Goal: Information Seeking & Learning: Find specific page/section

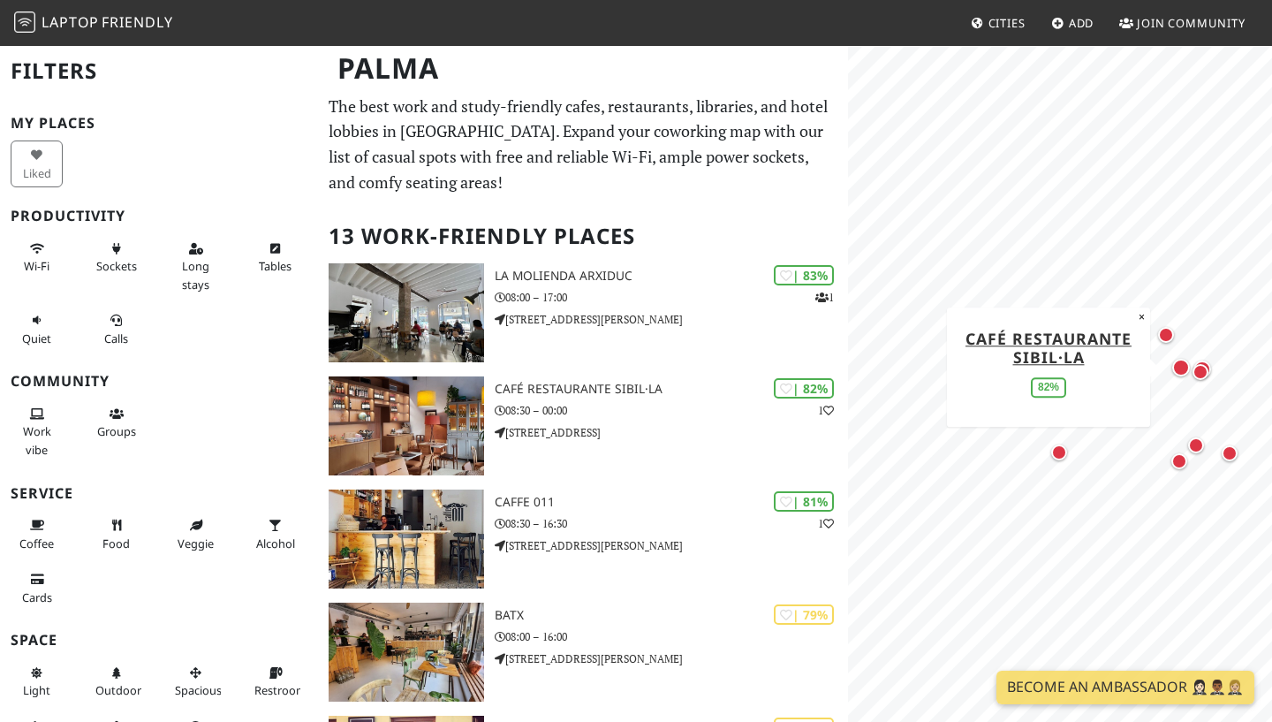
click at [1182, 364] on div "Map marker" at bounding box center [1181, 368] width 18 height 18
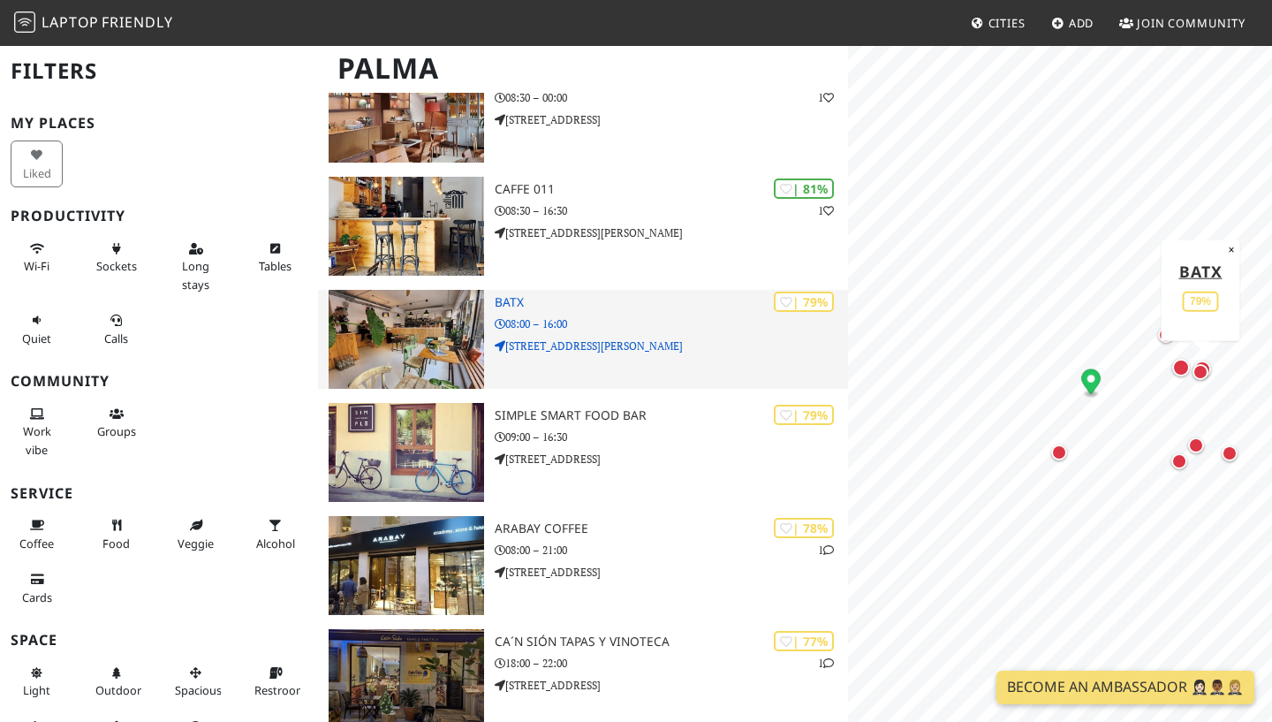
click at [395, 334] on img at bounding box center [406, 339] width 155 height 99
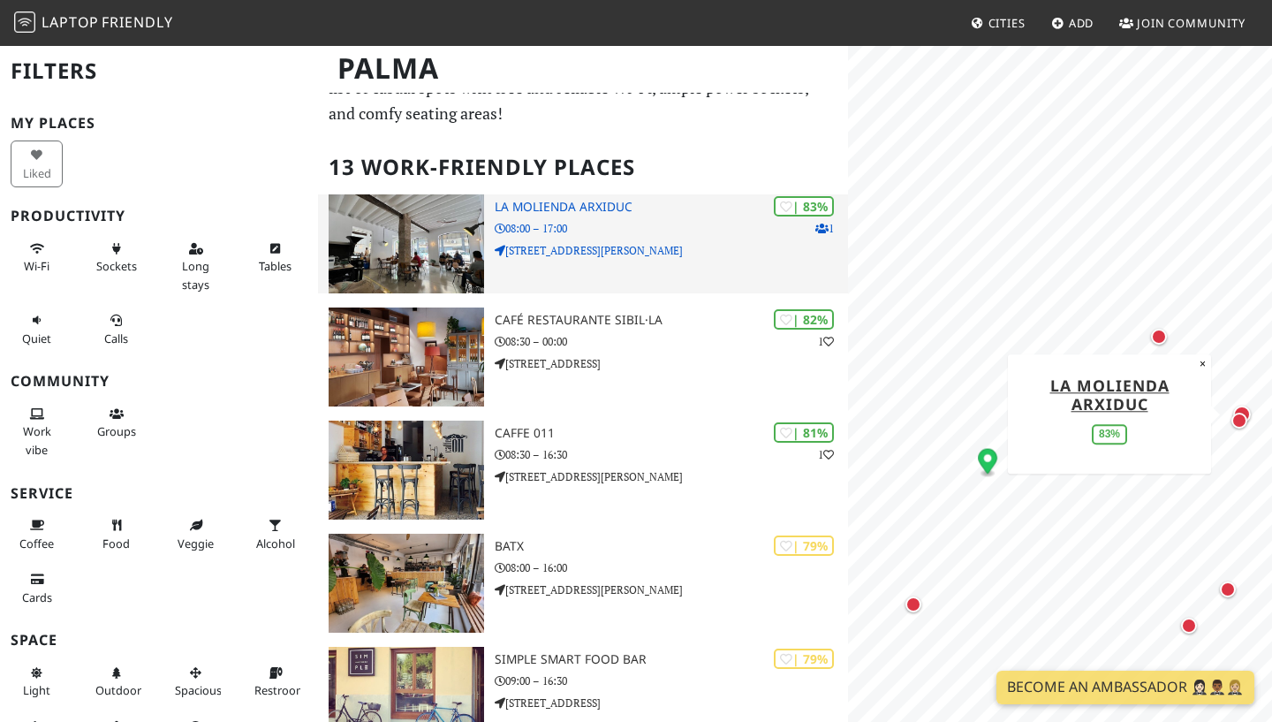
click at [578, 257] on p "C/ de l'Arxiduc Lluís Salvador, 9a" at bounding box center [671, 250] width 353 height 17
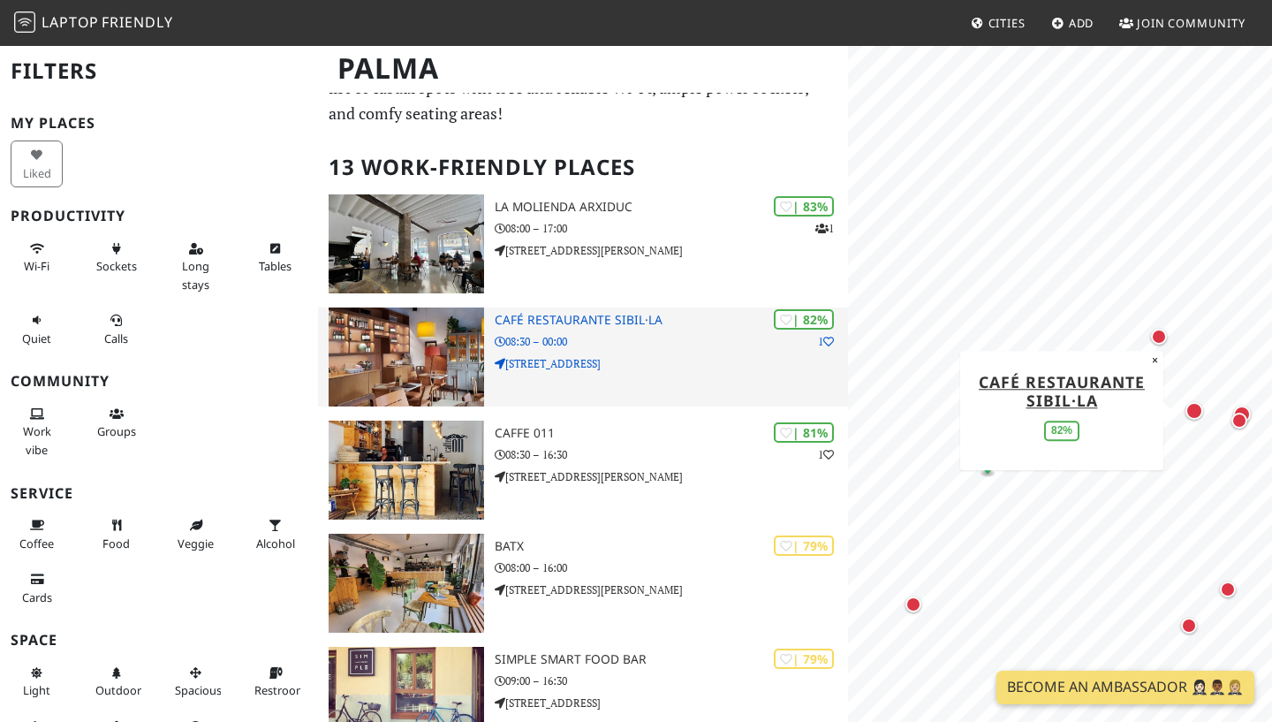
click at [582, 333] on p "08:30 – 00:00" at bounding box center [671, 341] width 353 height 17
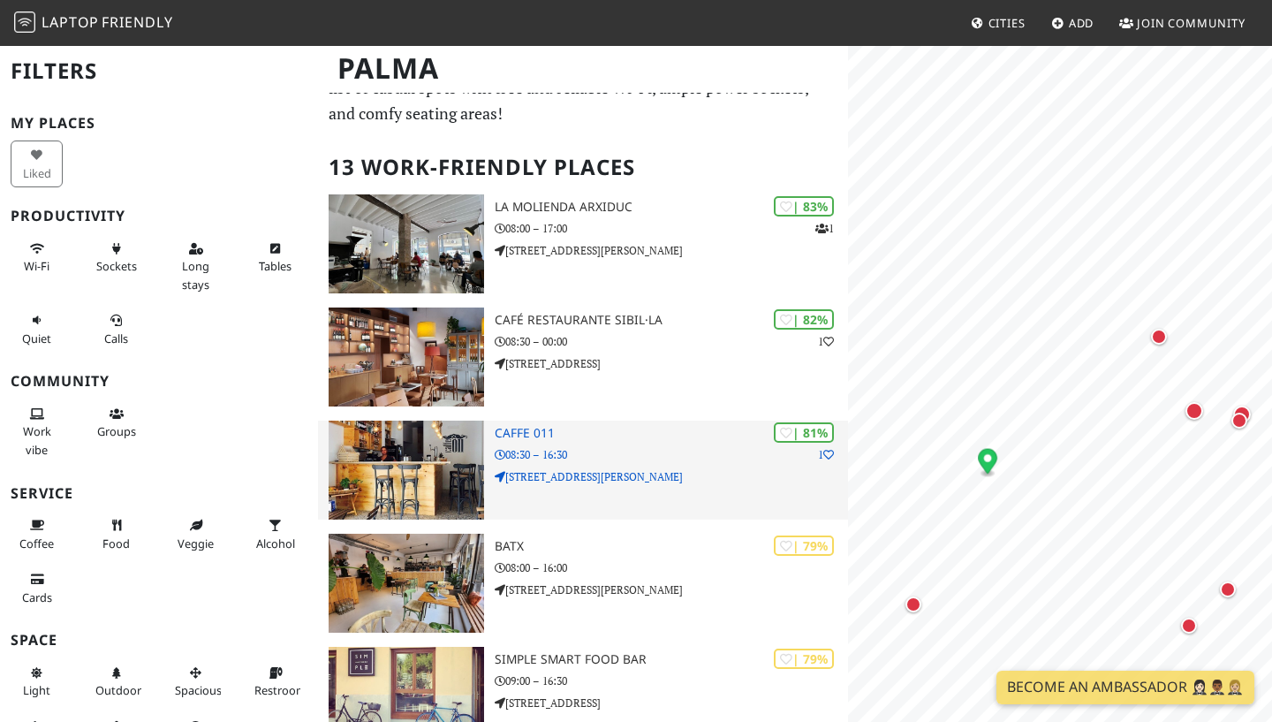
click at [590, 470] on p "Avinguda de Joan Miró, 281" at bounding box center [671, 476] width 353 height 17
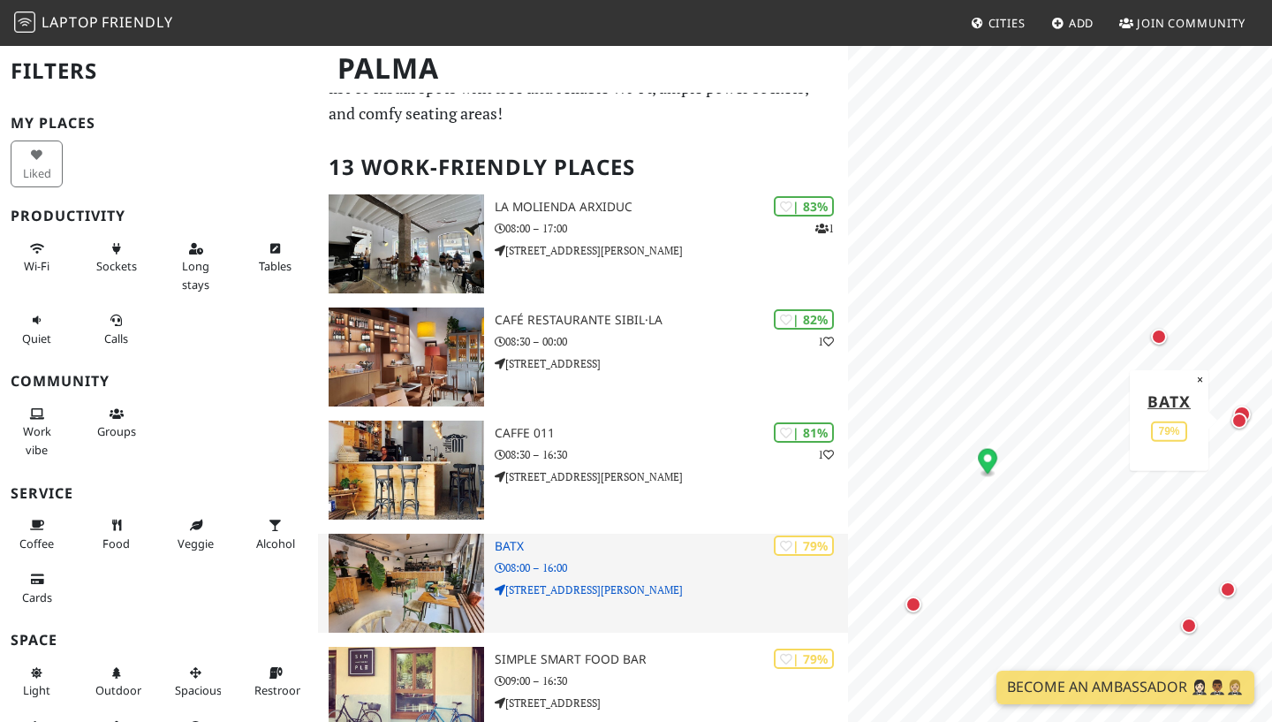
click at [496, 563] on icon at bounding box center [500, 568] width 11 height 11
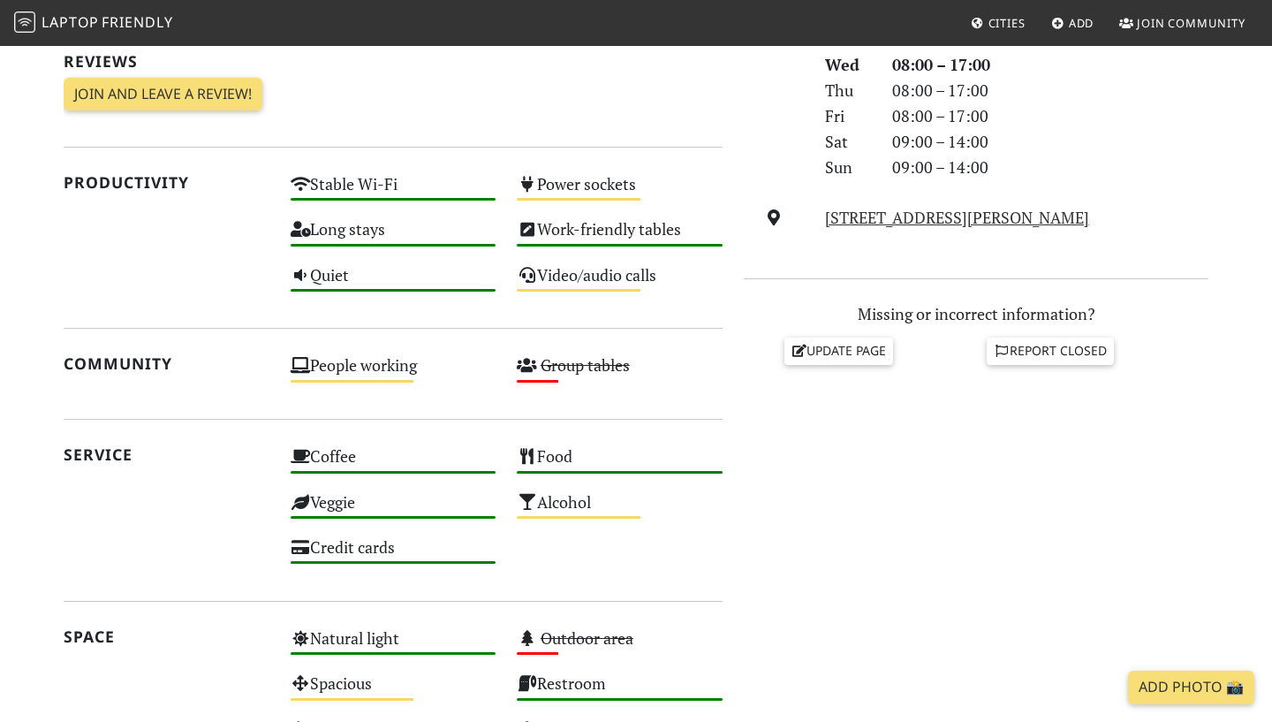
scroll to position [261, 0]
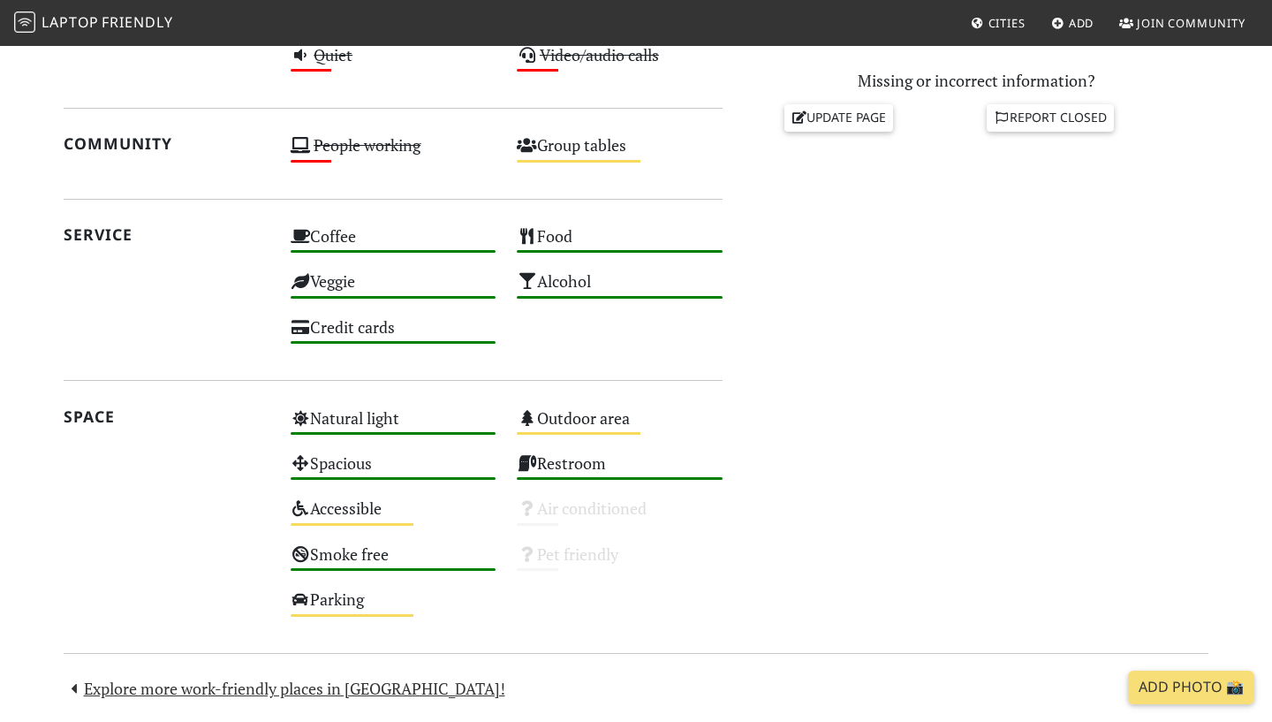
scroll to position [799, 0]
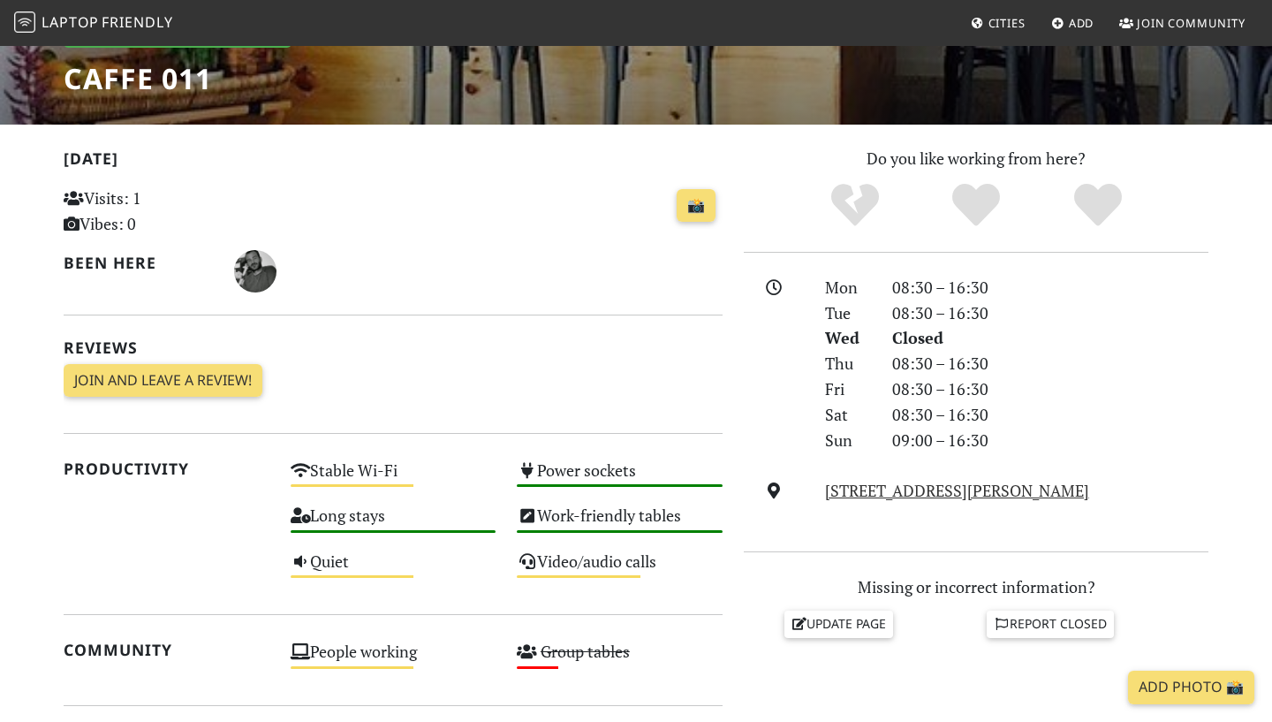
scroll to position [288, 0]
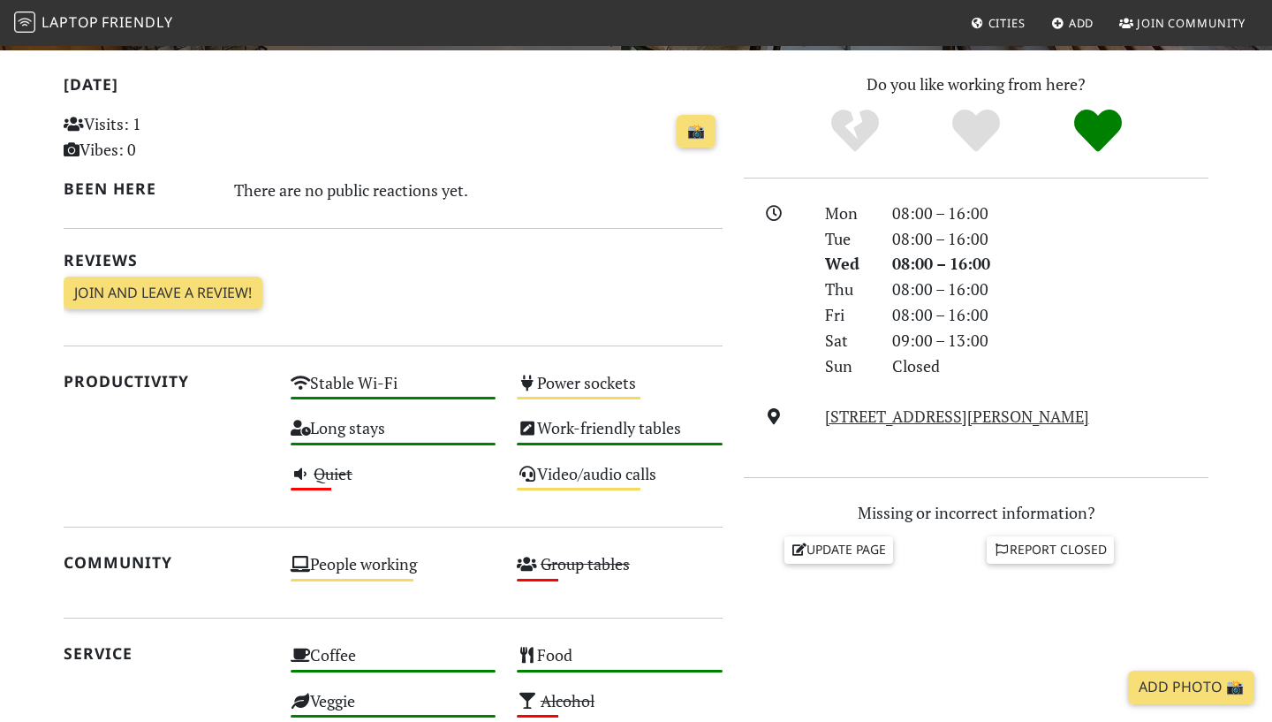
scroll to position [265, 0]
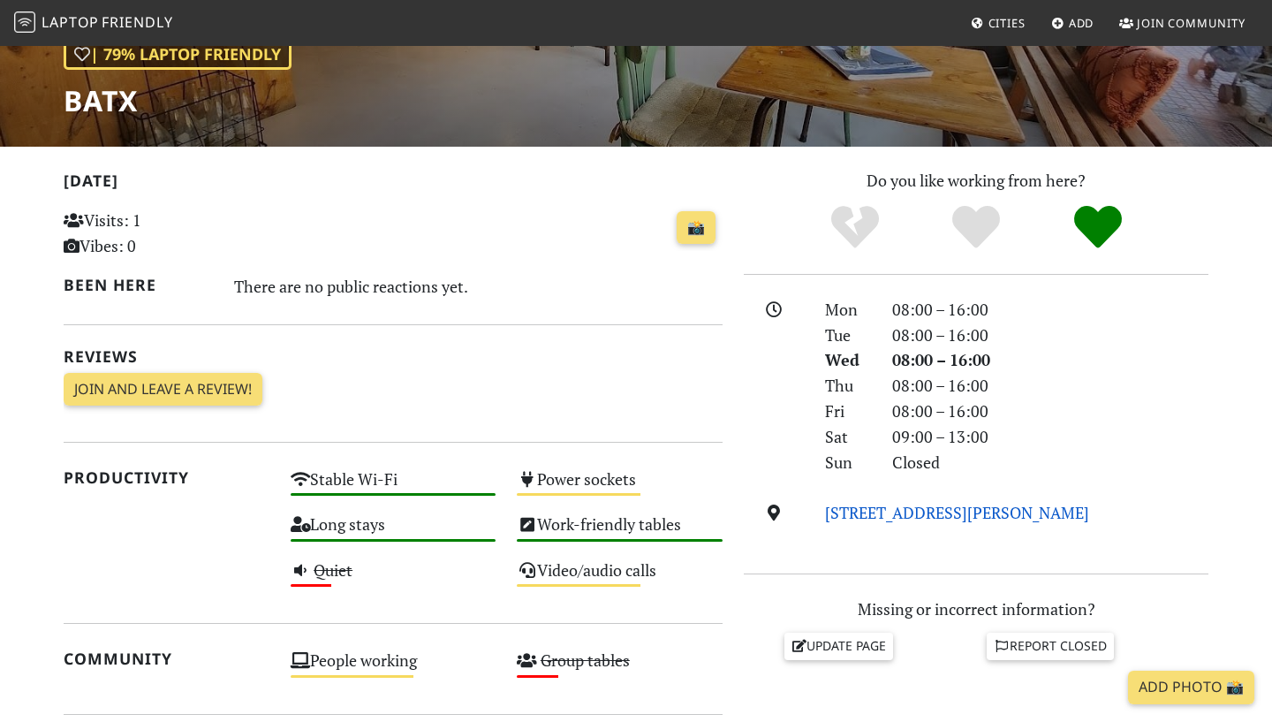
click at [914, 511] on link "C/ de l'Arxiduc Lluís Salvador, 7, 07004, Palma" at bounding box center [957, 512] width 264 height 21
